Goal: Task Accomplishment & Management: Complete application form

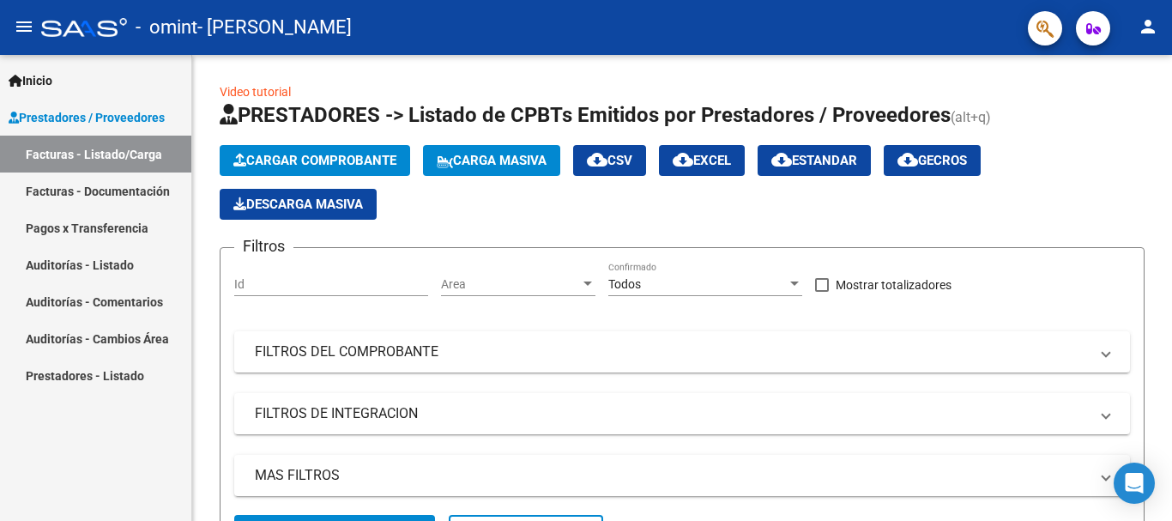
click at [151, 113] on span "Prestadores / Proveedores" at bounding box center [87, 117] width 156 height 19
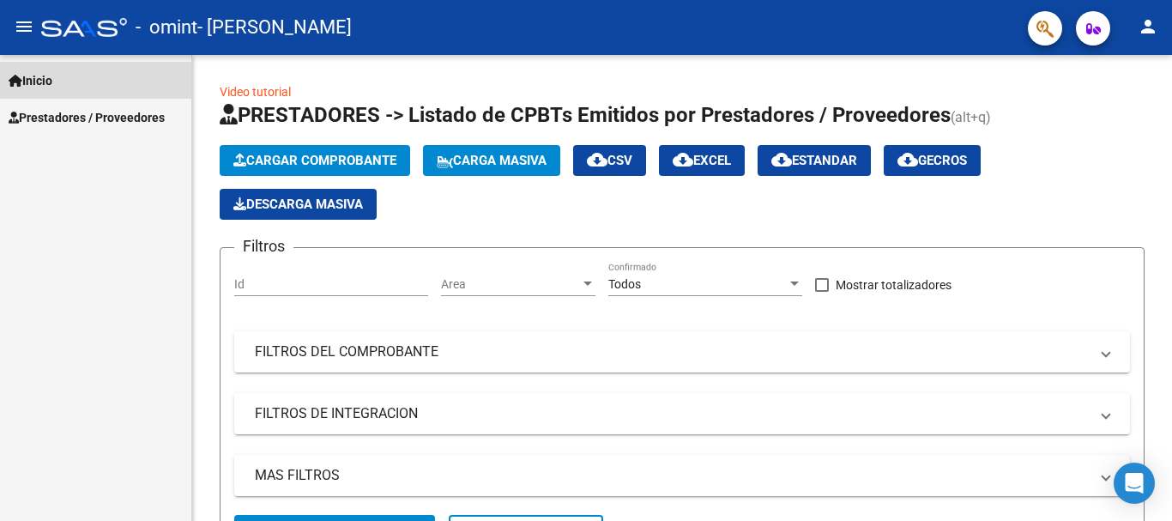
click at [121, 97] on link "Inicio" at bounding box center [95, 80] width 191 height 37
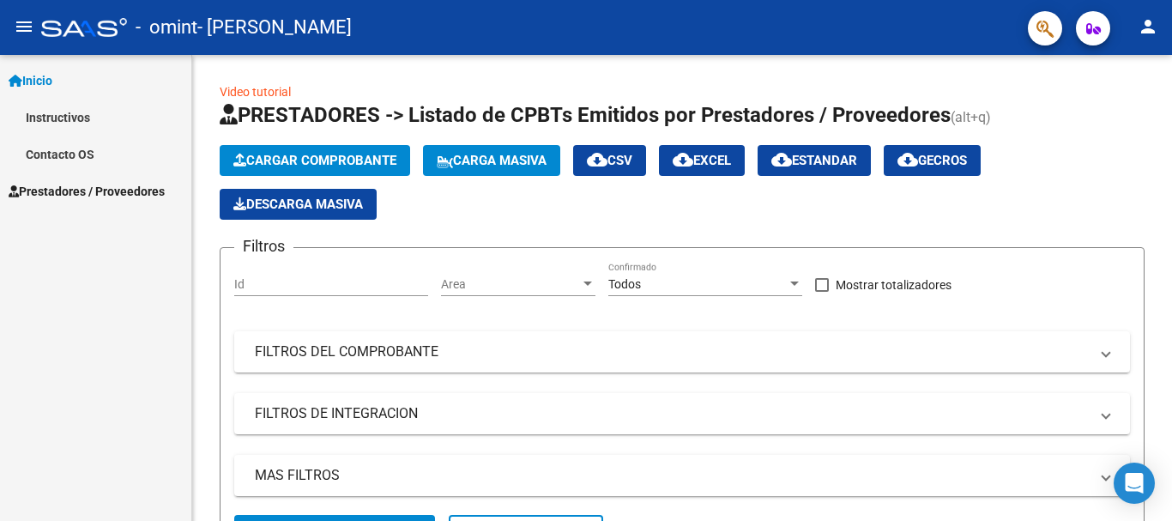
click at [58, 215] on div "Inicio Instructivos Contacto OS Prestadores / Proveedores Facturas - Listado/Ca…" at bounding box center [95, 288] width 191 height 466
click at [63, 188] on span "Prestadores / Proveedores" at bounding box center [87, 191] width 156 height 19
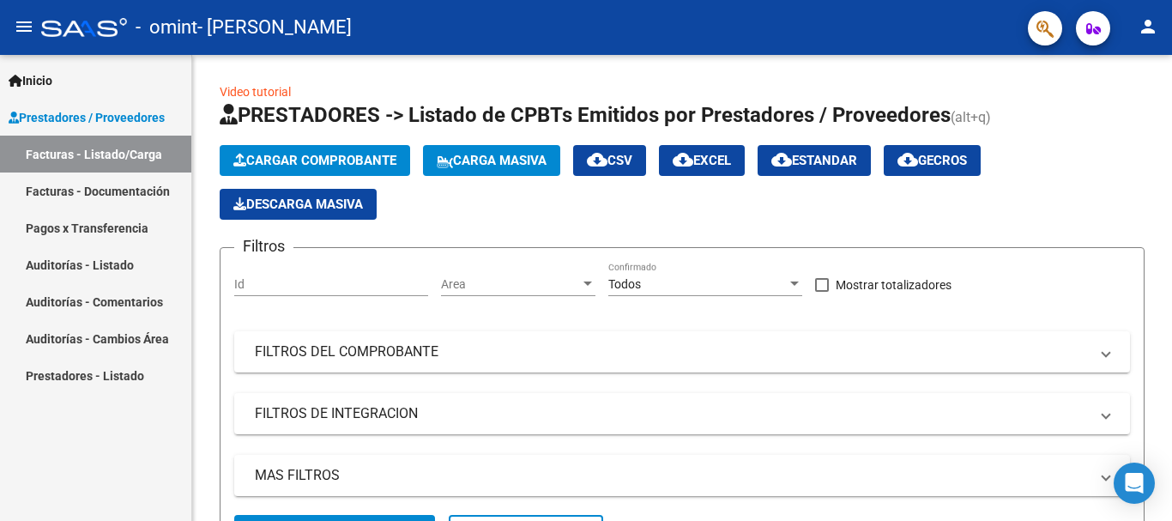
click at [61, 185] on link "Facturas - Documentación" at bounding box center [95, 190] width 191 height 37
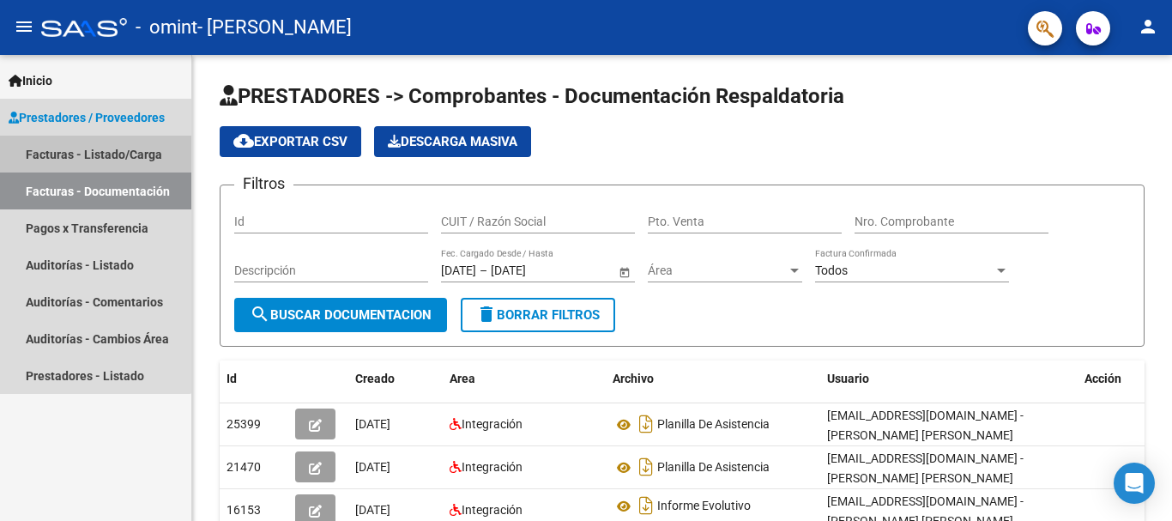
click at [83, 158] on link "Facturas - Listado/Carga" at bounding box center [95, 154] width 191 height 37
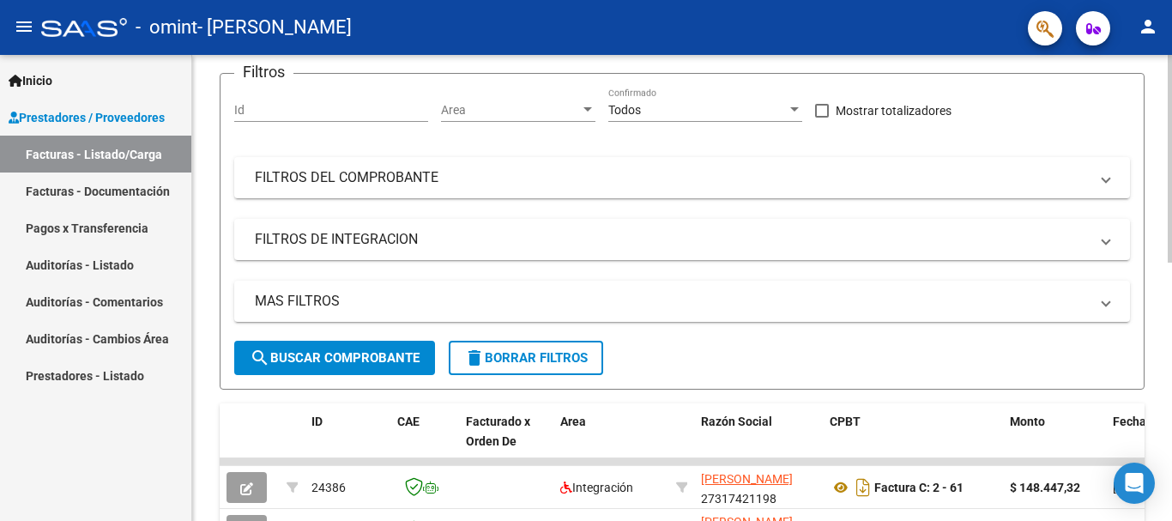
scroll to position [65, 0]
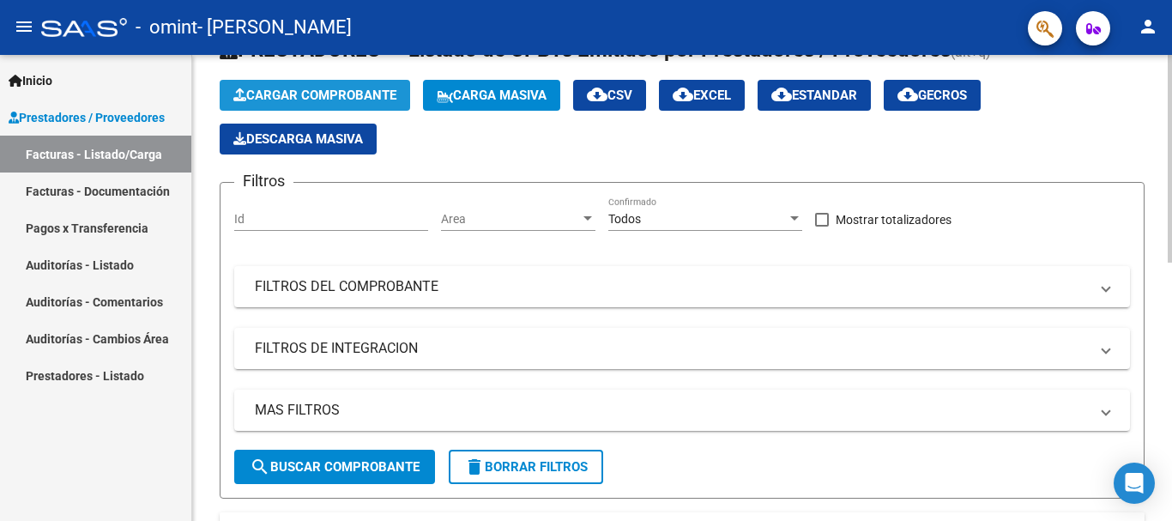
click at [322, 95] on span "Cargar Comprobante" at bounding box center [314, 95] width 163 height 15
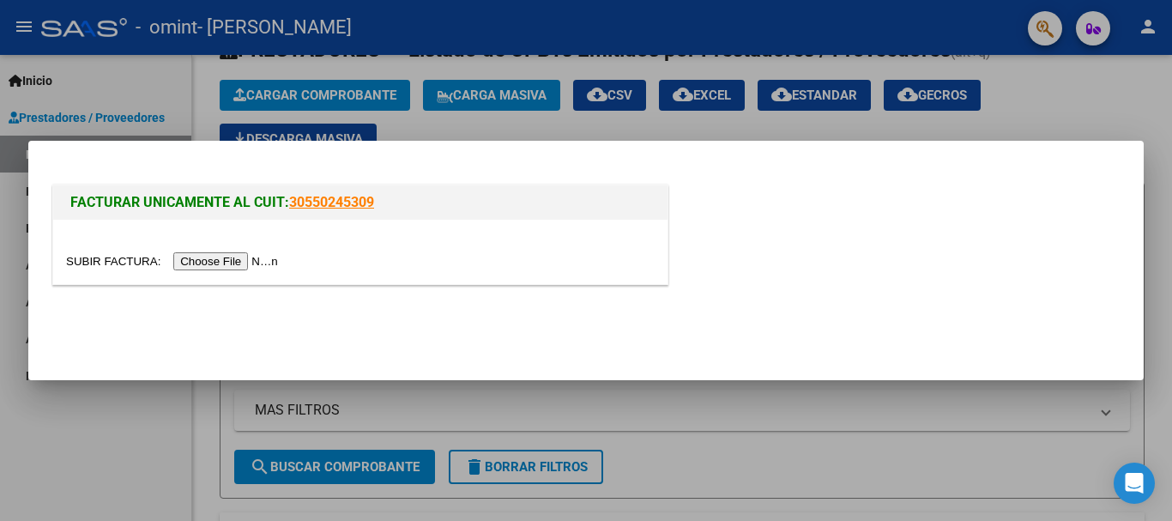
click at [245, 257] on input "file" at bounding box center [174, 261] width 217 height 18
click at [189, 269] on input "file" at bounding box center [174, 261] width 217 height 18
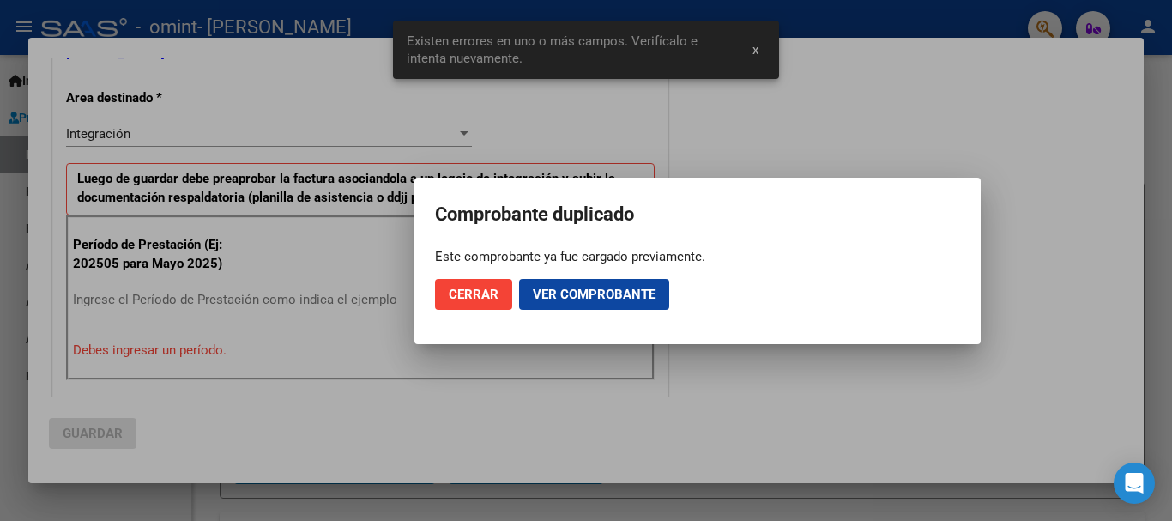
scroll to position [396, 0]
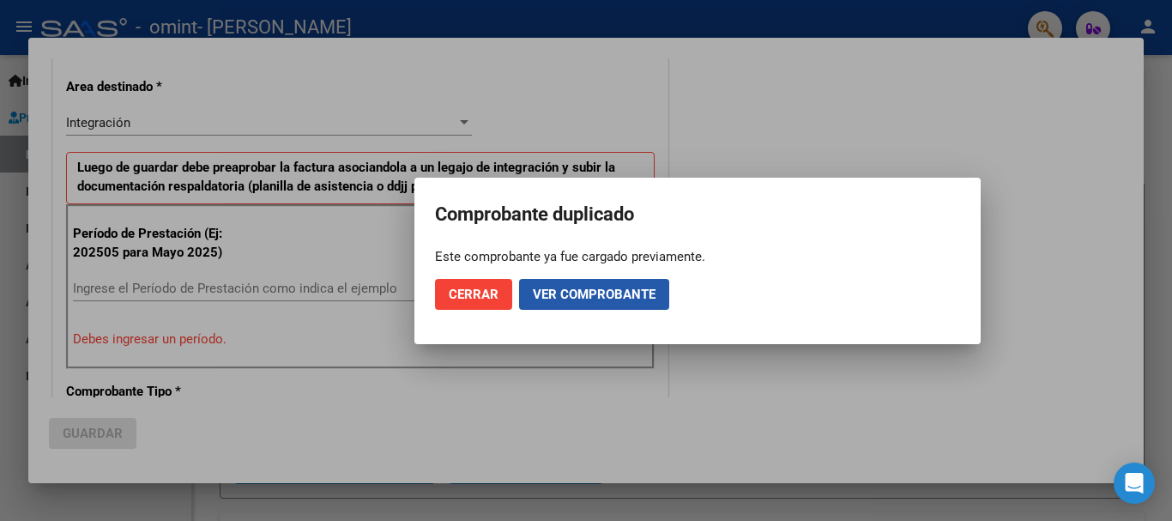
click at [567, 298] on span "Ver comprobante" at bounding box center [594, 294] width 123 height 15
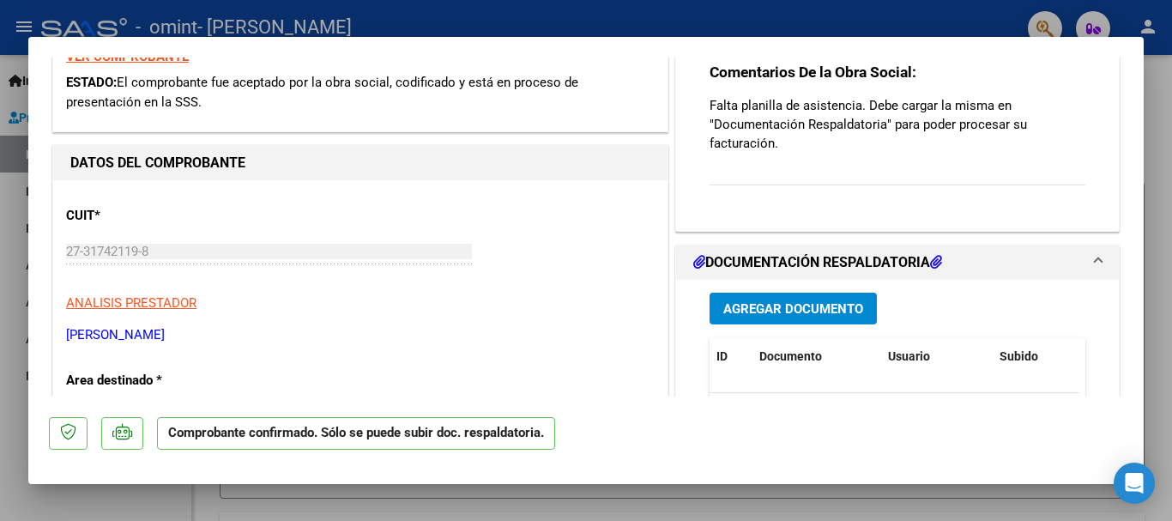
scroll to position [346, 0]
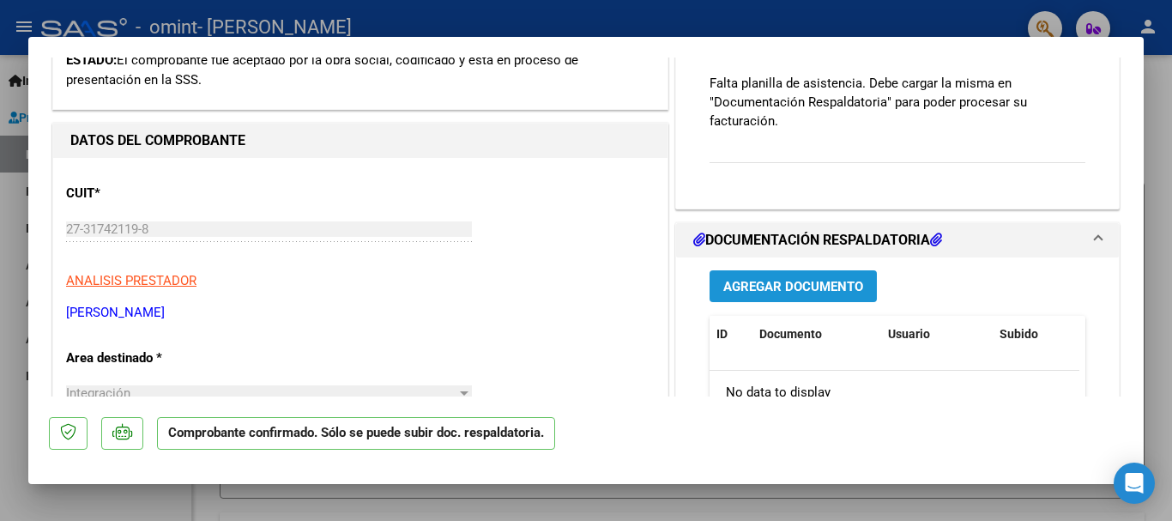
click at [810, 291] on span "Agregar Documento" at bounding box center [793, 286] width 140 height 15
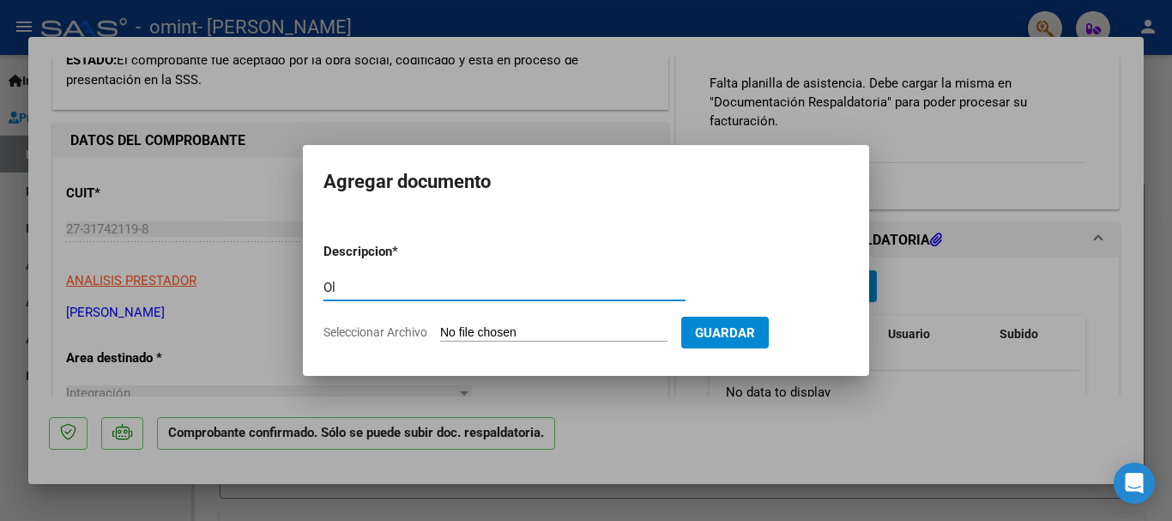
type input "O"
type input "Planilla de asistencia"
click at [584, 322] on form "Descripcion * Planilla de asistencia Escriba aquí una descripcion Seleccionar A…" at bounding box center [586, 291] width 525 height 125
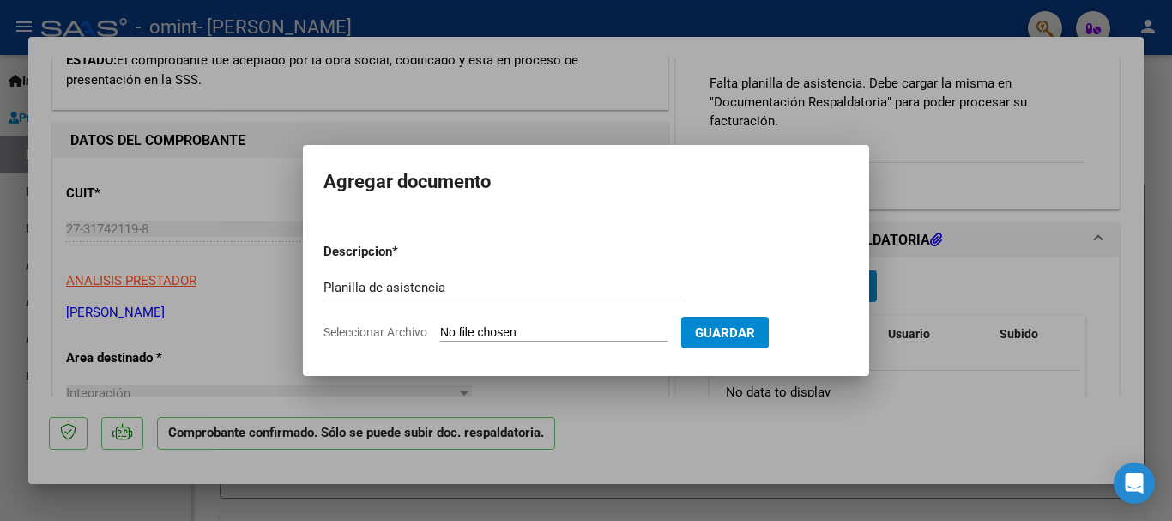
type input "C:\fakepath\asistencia sep firmada.pdf"
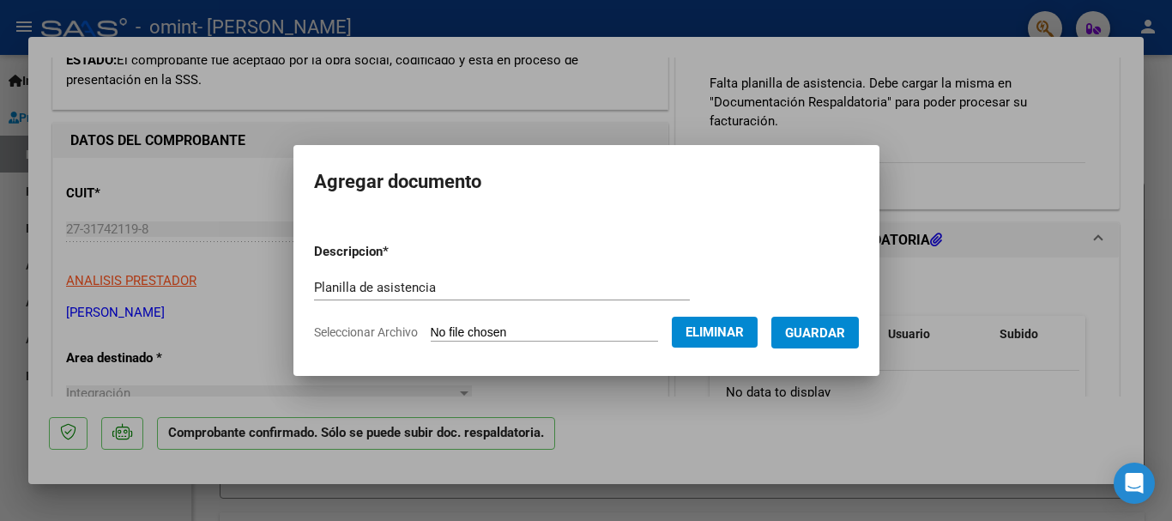
click at [845, 328] on span "Guardar" at bounding box center [815, 332] width 60 height 15
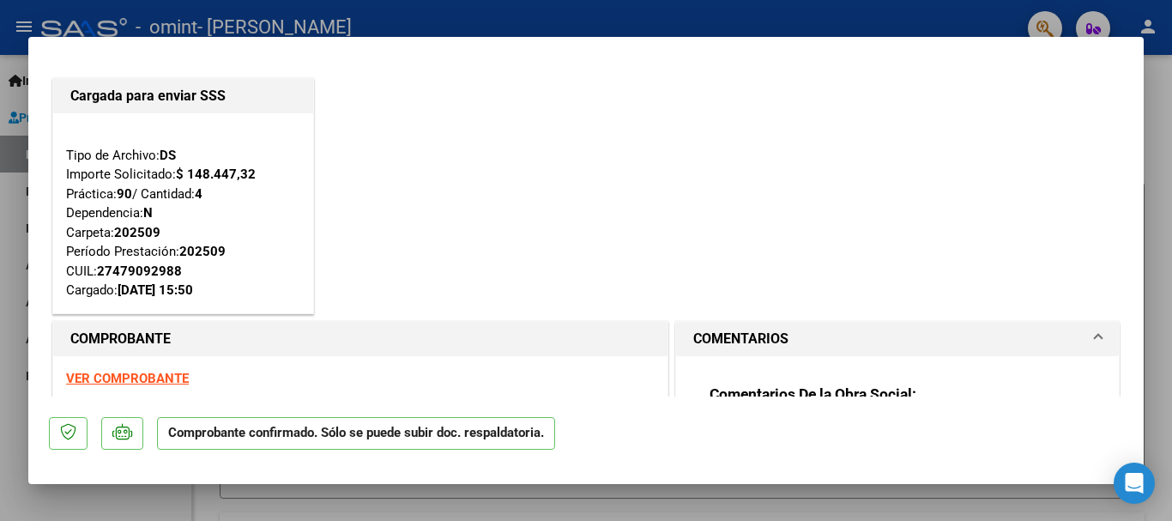
scroll to position [0, 0]
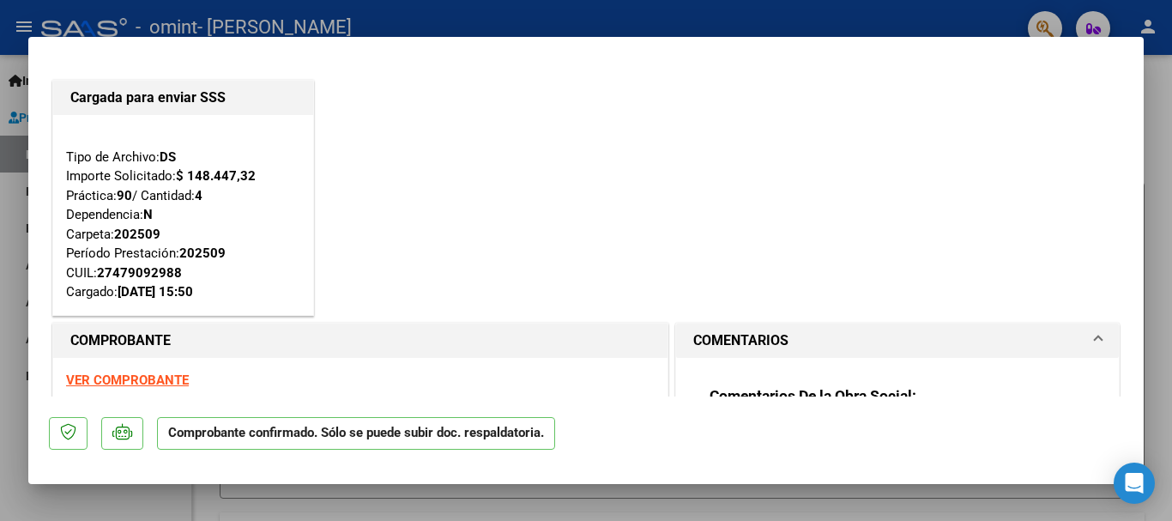
click at [150, 378] on strong "VER COMPROBANTE" at bounding box center [127, 379] width 123 height 15
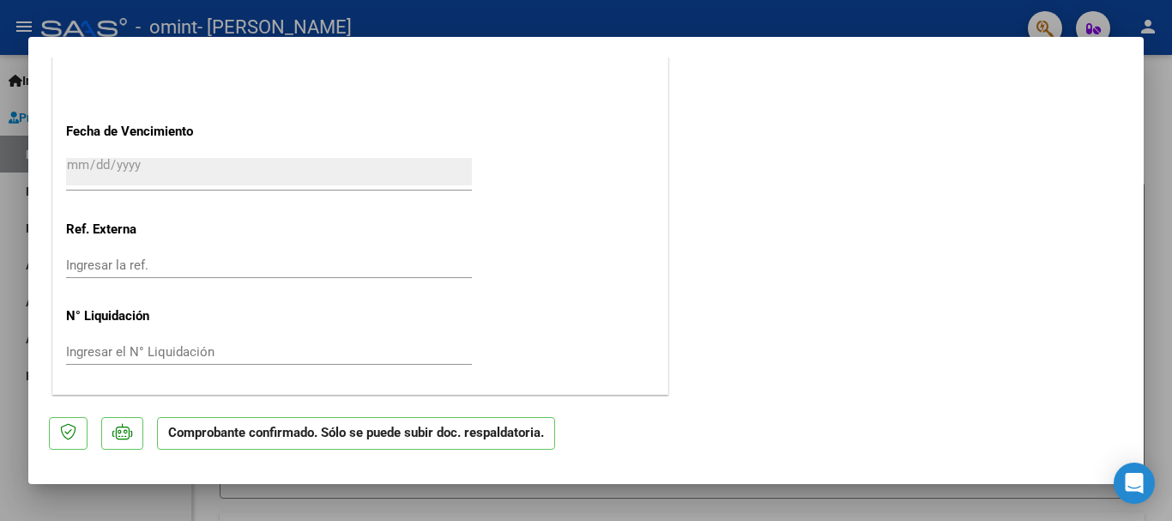
scroll to position [1290, 0]
click at [1159, 101] on div at bounding box center [586, 260] width 1172 height 521
type input "$ 0,00"
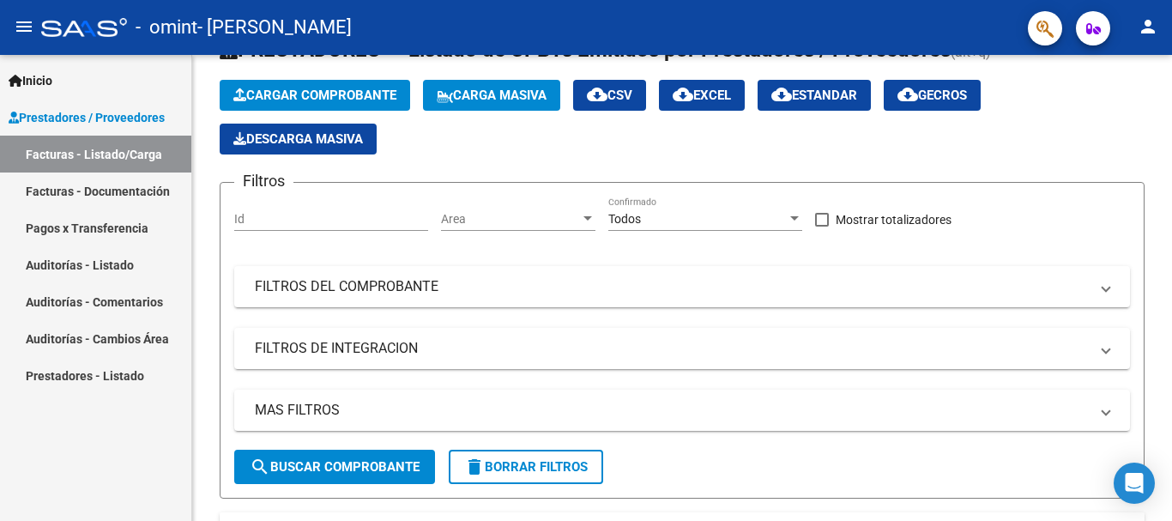
click at [45, 188] on link "Facturas - Documentación" at bounding box center [95, 190] width 191 height 37
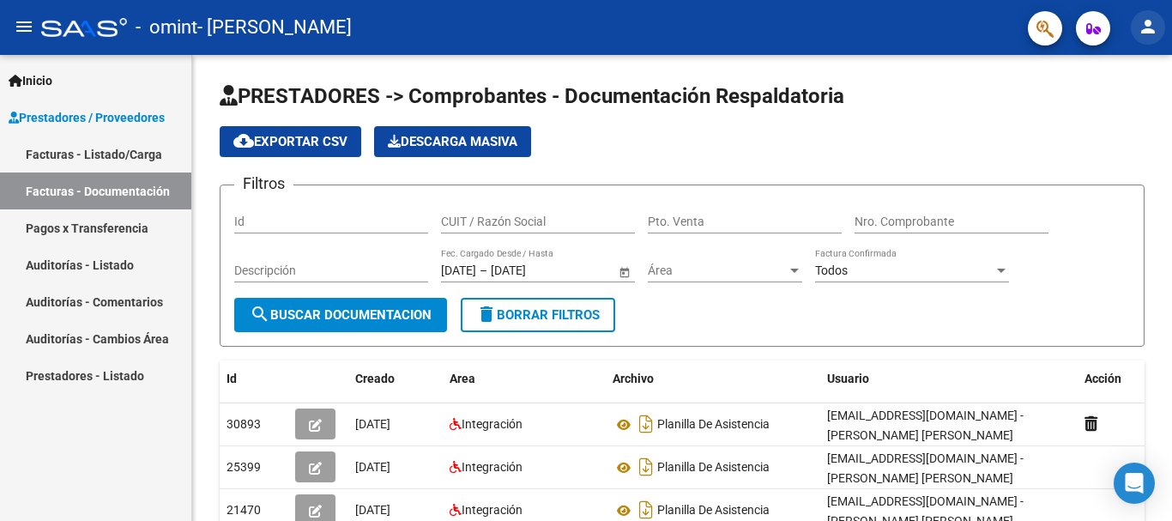
click at [1140, 29] on mat-icon "person" at bounding box center [1148, 26] width 21 height 21
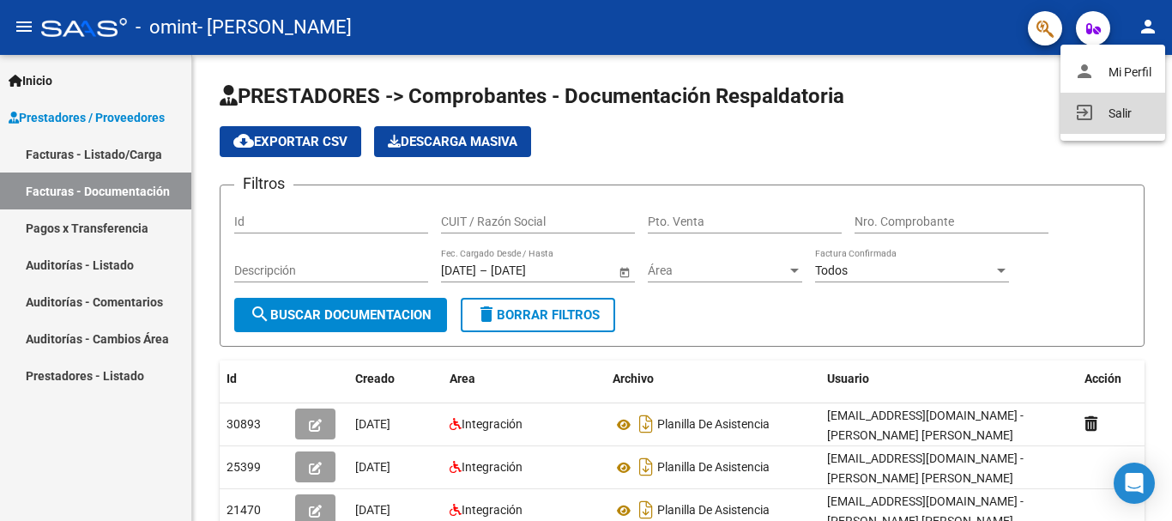
click at [1116, 118] on button "exit_to_app Salir" at bounding box center [1113, 113] width 105 height 41
